Goal: Navigation & Orientation: Find specific page/section

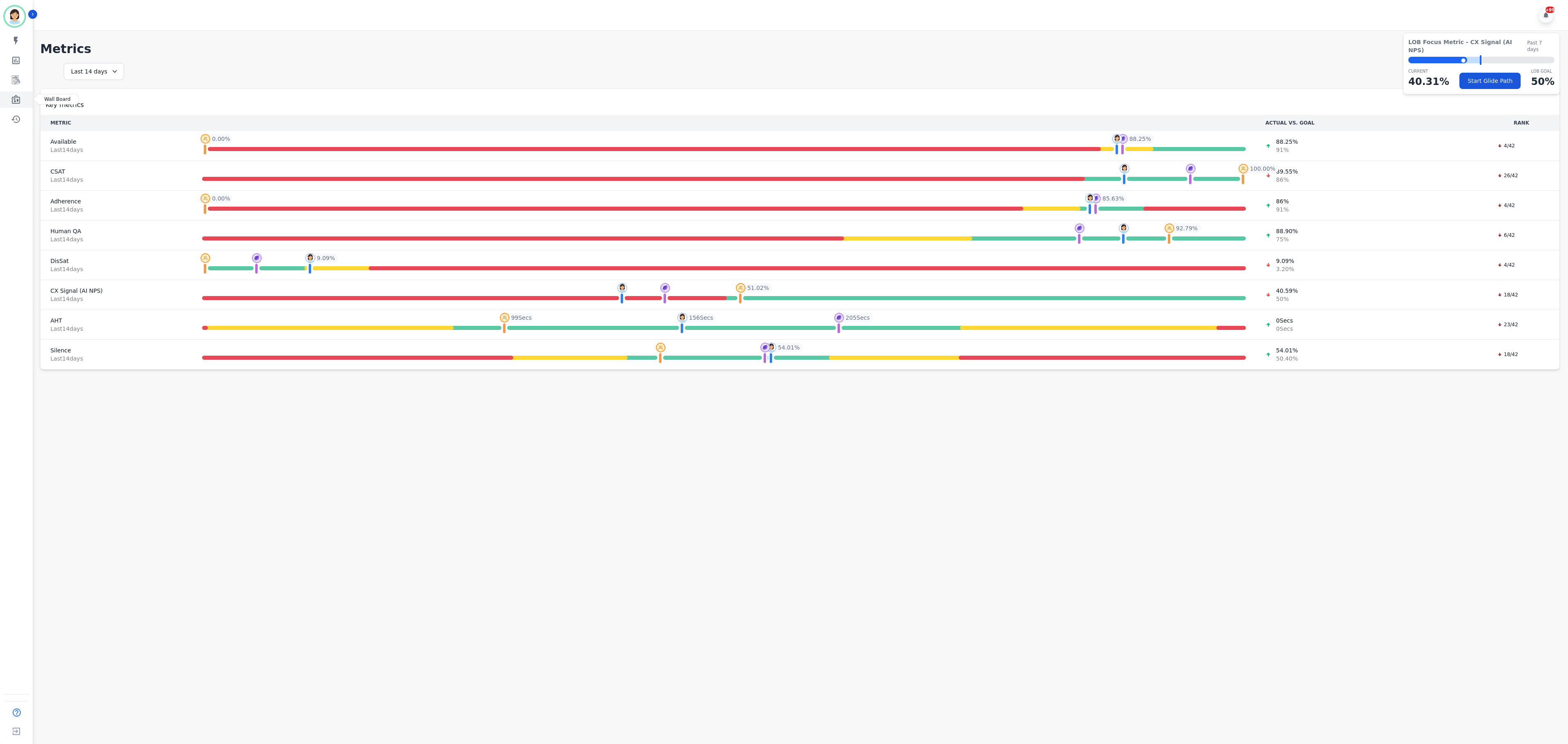
click at [24, 100] on link "Sidebar" at bounding box center [17, 99] width 32 height 16
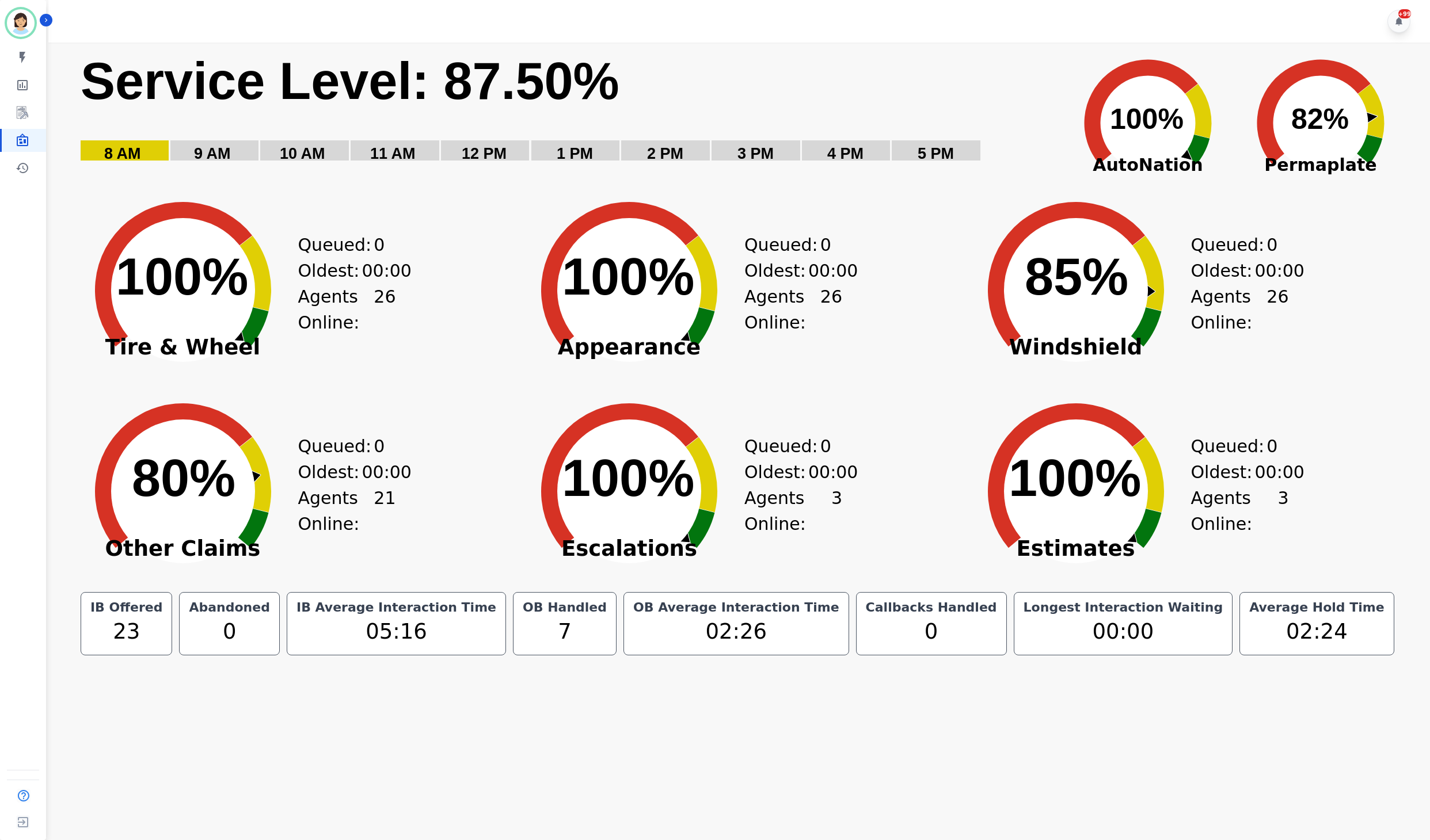
click at [131, 698] on main "Created with Highcharts 10.3.3 Service Level: 87.50% 5 PM 4 PM 3 PM 2 PM 1 PM 1…" at bounding box center [737, 462] width 1386 height 840
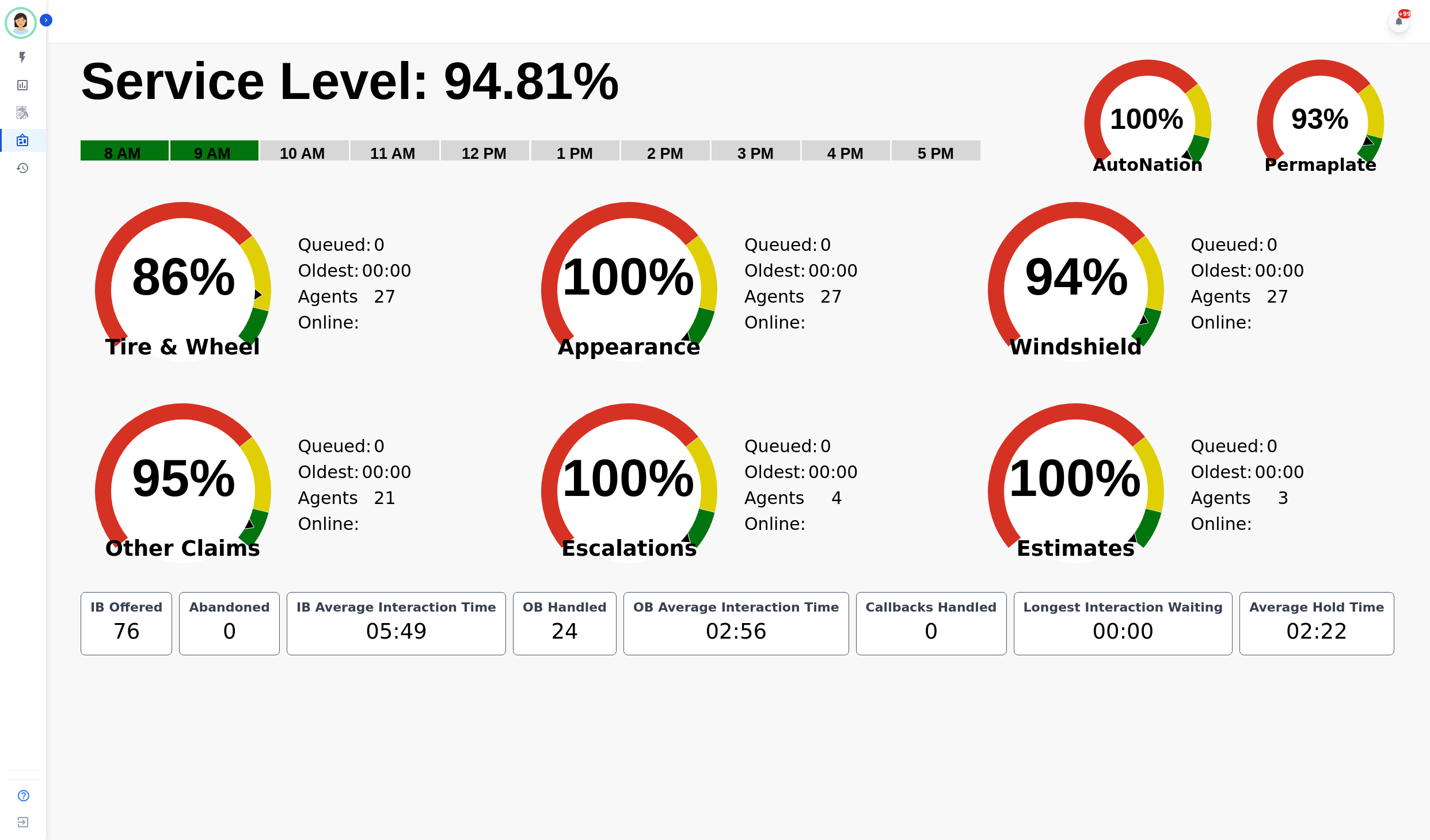
click at [159, 658] on div "Created with Highcharts 10.3.3 Service Level: 94.81% 5 PM 4 PM 3 PM 2 PM 1 PM 1…" at bounding box center [737, 352] width 1386 height 618
click at [137, 630] on div "IB Offered 91 Abandoned 0 IB Average Interaction Time 05:56 OB Handled 28 OB Av…" at bounding box center [738, 624] width 1329 height 63
drag, startPoint x: 78, startPoint y: 529, endPoint x: 78, endPoint y: 546, distance: 17.0
click at [78, 529] on icon "Created with Highcharts 10.3.3 95% ​ 95%" at bounding box center [183, 482] width 230 height 202
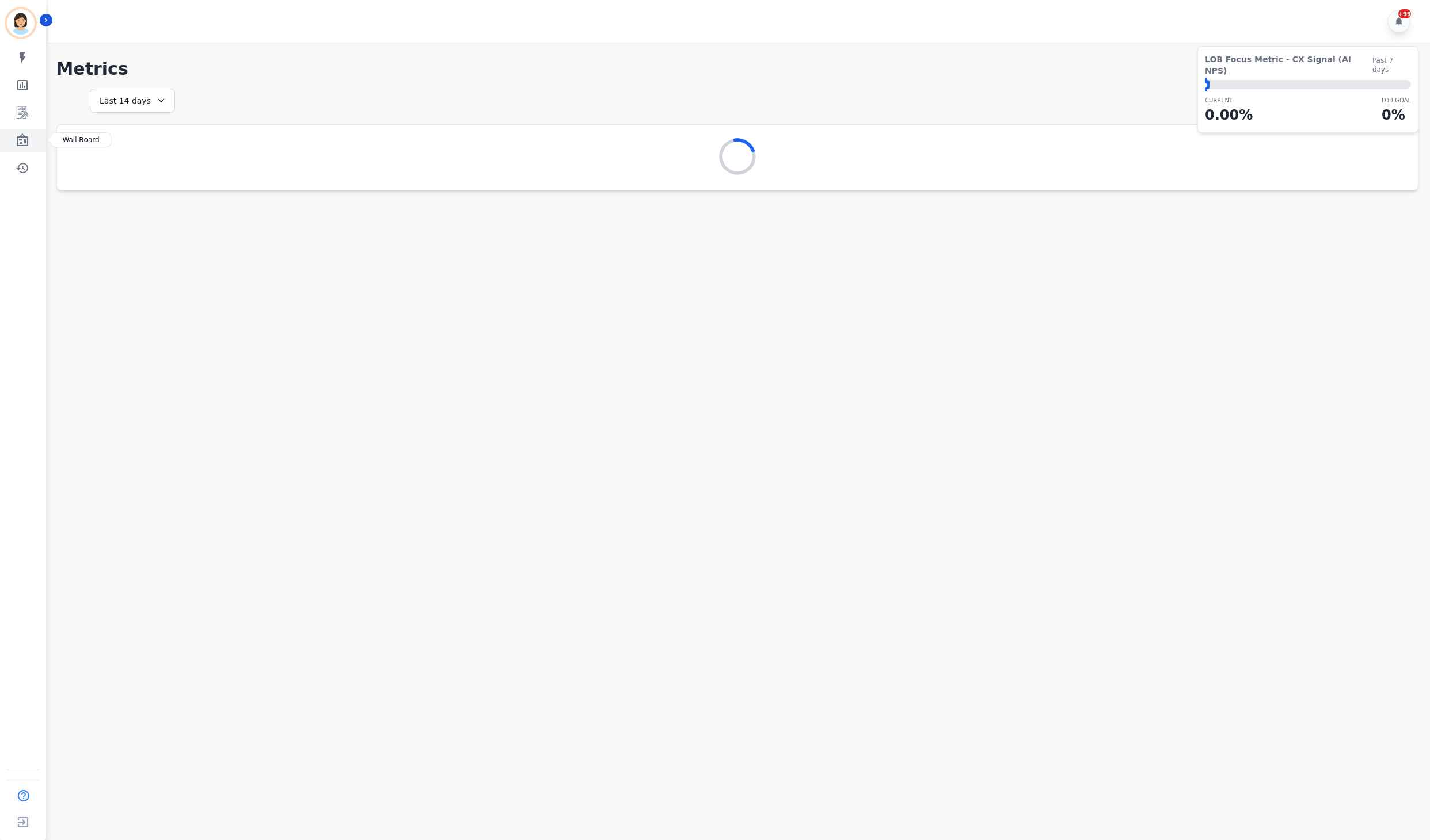
click at [20, 142] on icon "Sidebar" at bounding box center [21, 140] width 11 height 13
